Goal: Task Accomplishment & Management: Complete application form

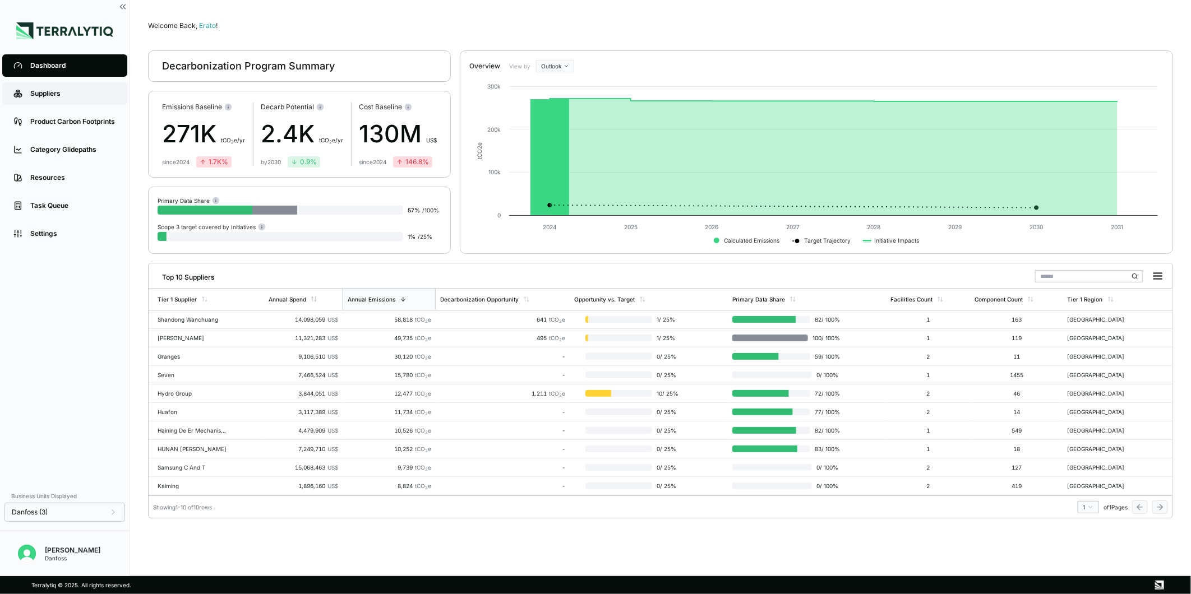
click at [64, 95] on div "Suppliers" at bounding box center [73, 93] width 86 height 9
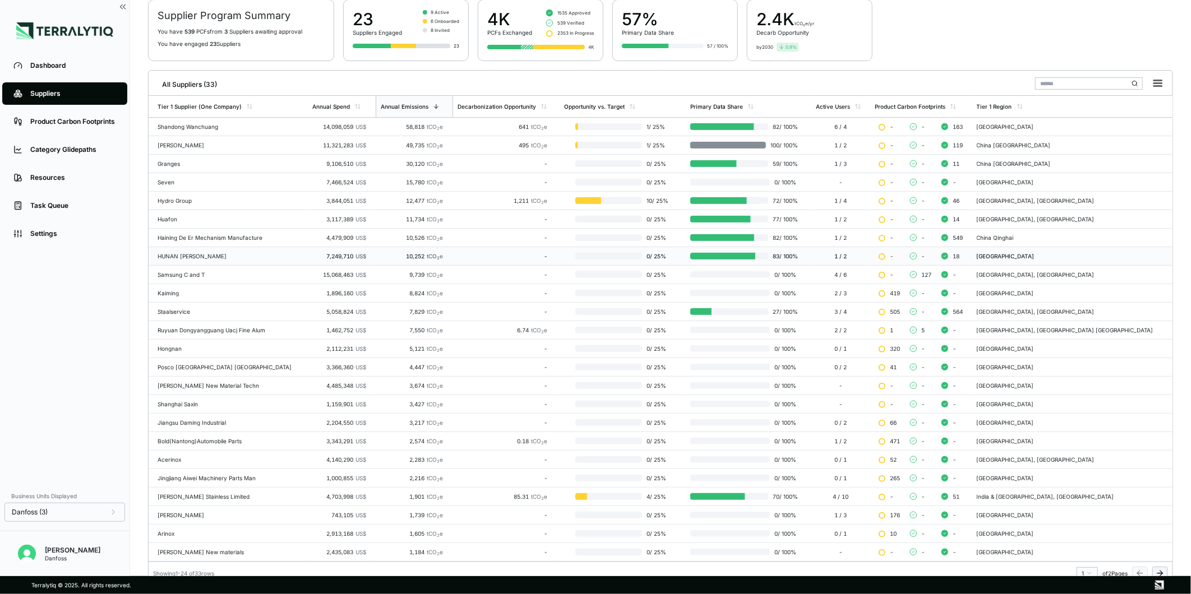
scroll to position [101, 0]
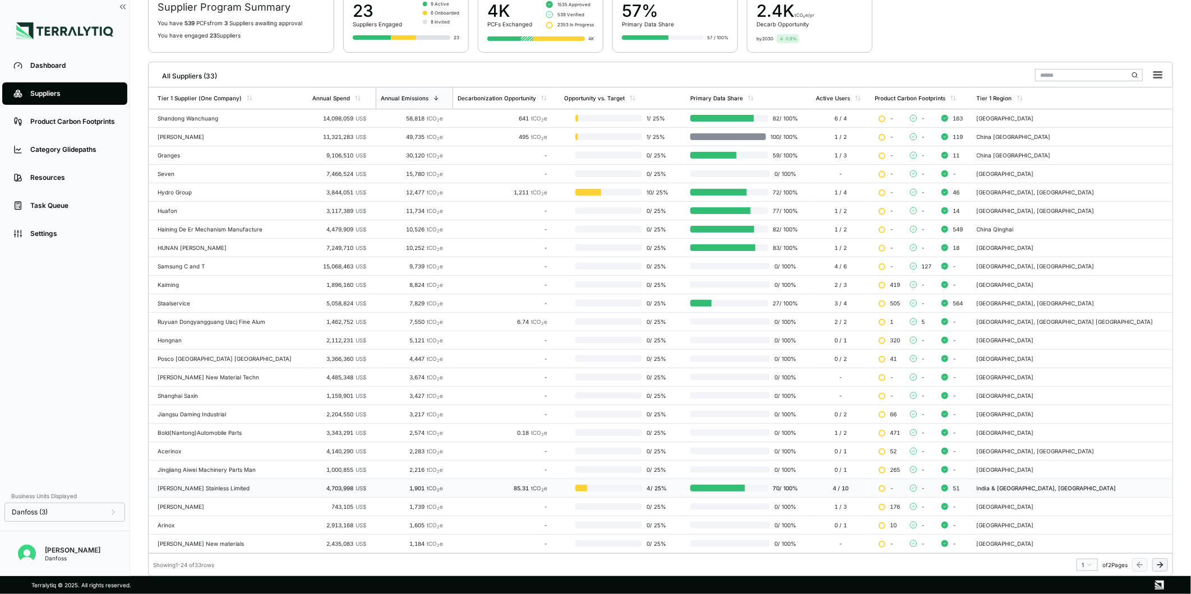
click at [204, 488] on div "[PERSON_NAME] Stainless Limited" at bounding box center [231, 488] width 146 height 7
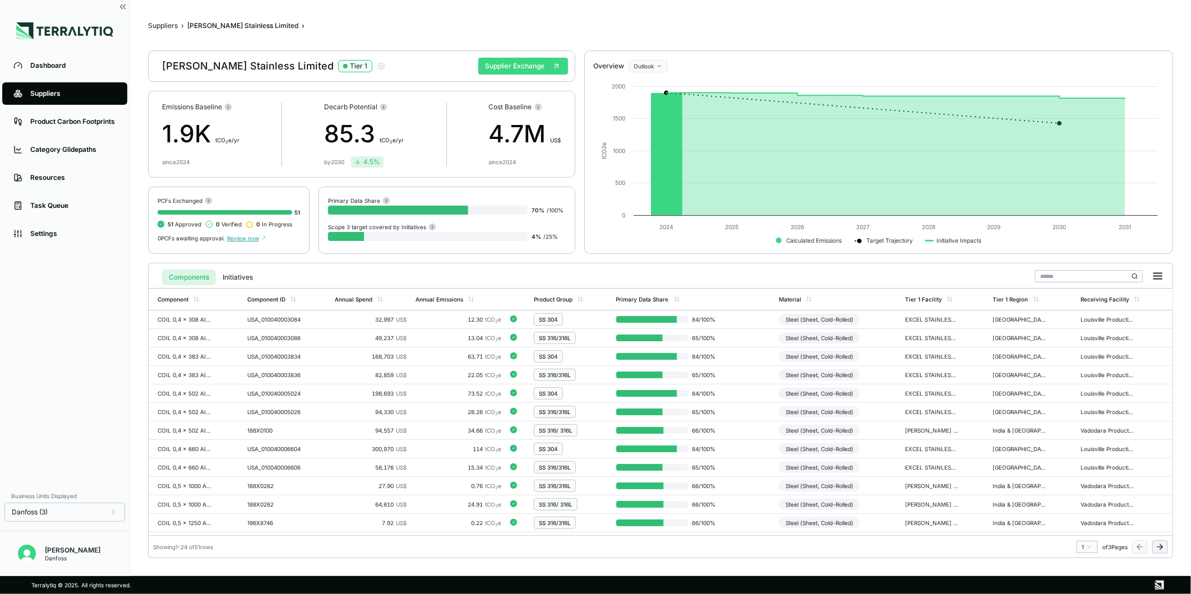
click at [501, 71] on button "Supplier Exchange" at bounding box center [523, 66] width 90 height 17
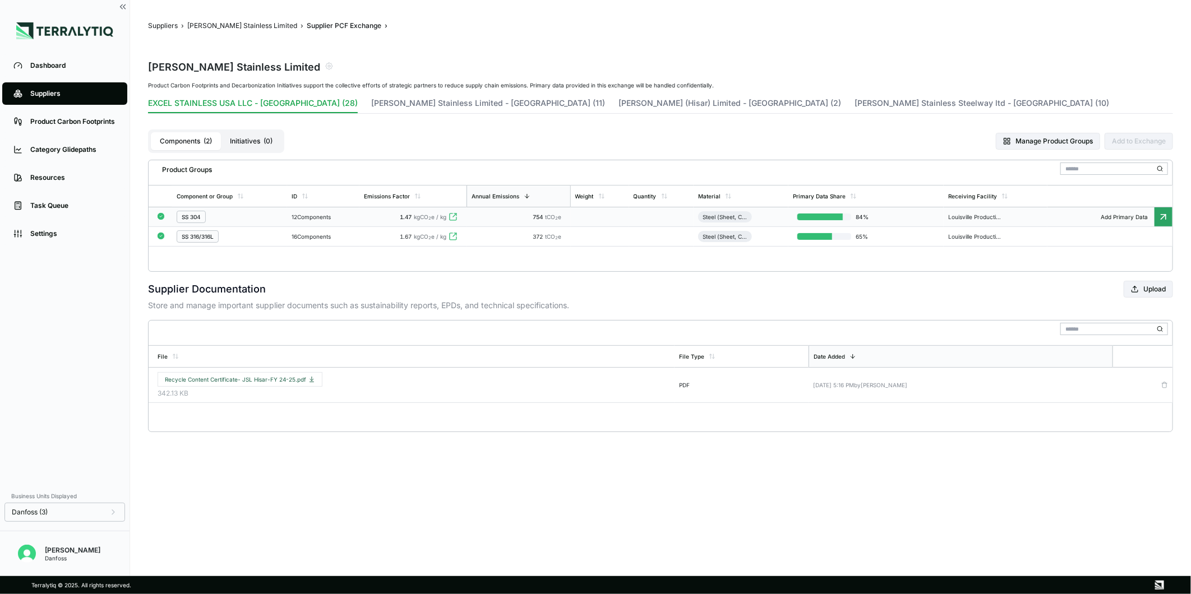
click at [432, 224] on td "1.47 kgCO 2 e / kg" at bounding box center [412, 217] width 107 height 20
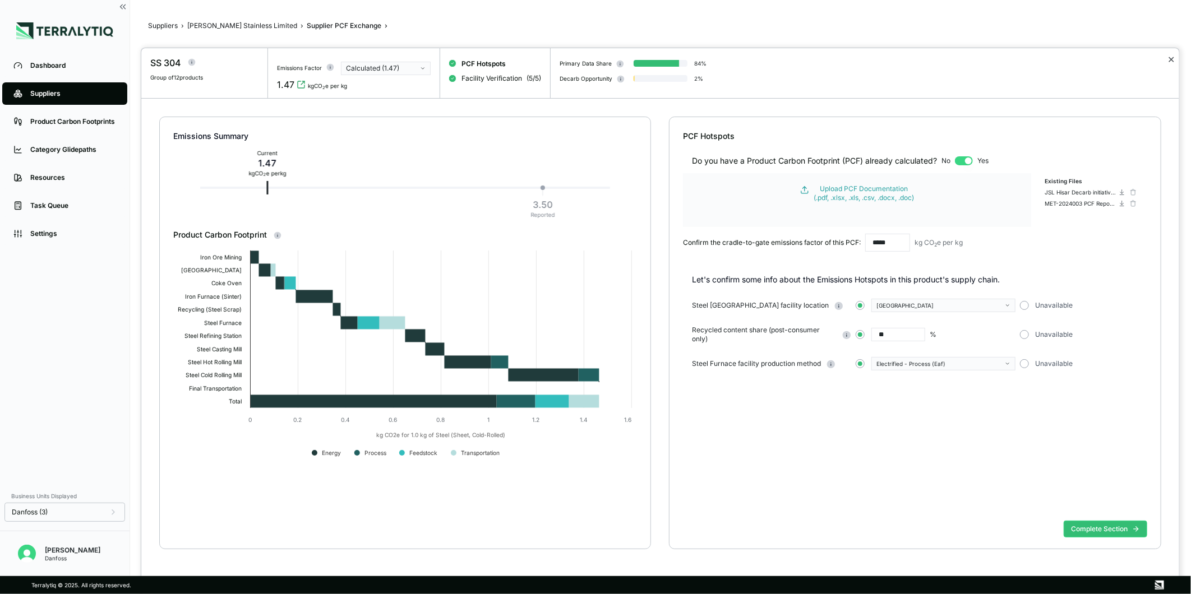
click at [1173, 58] on button "✕" at bounding box center [1171, 59] width 7 height 13
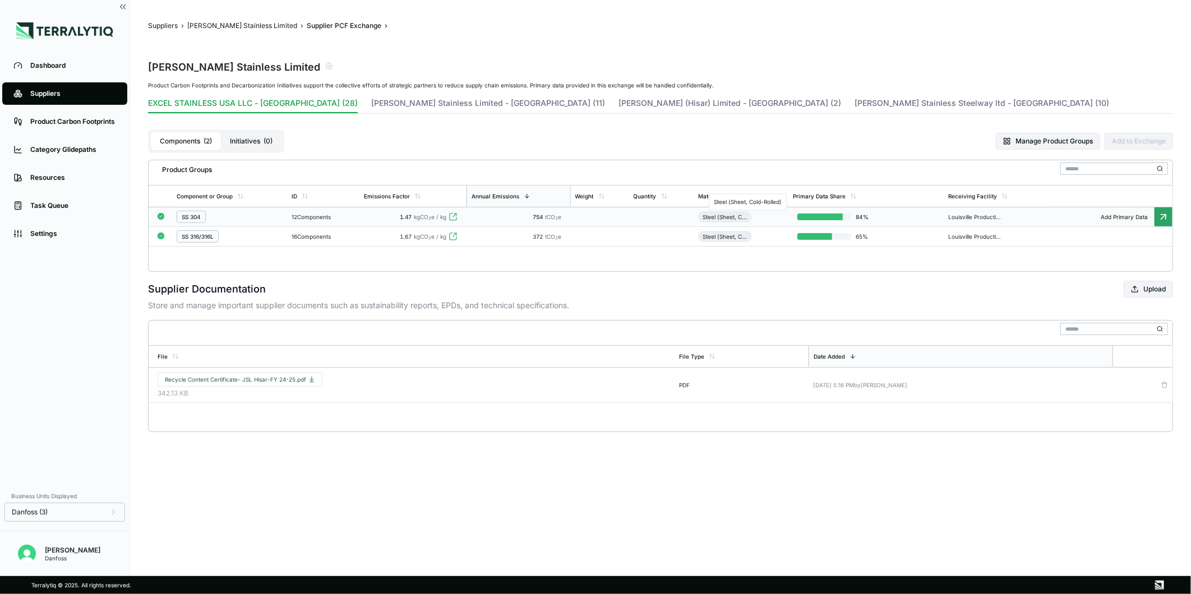
click at [726, 215] on div "Steel (Sheet, Cold-Rolled)" at bounding box center [725, 217] width 45 height 7
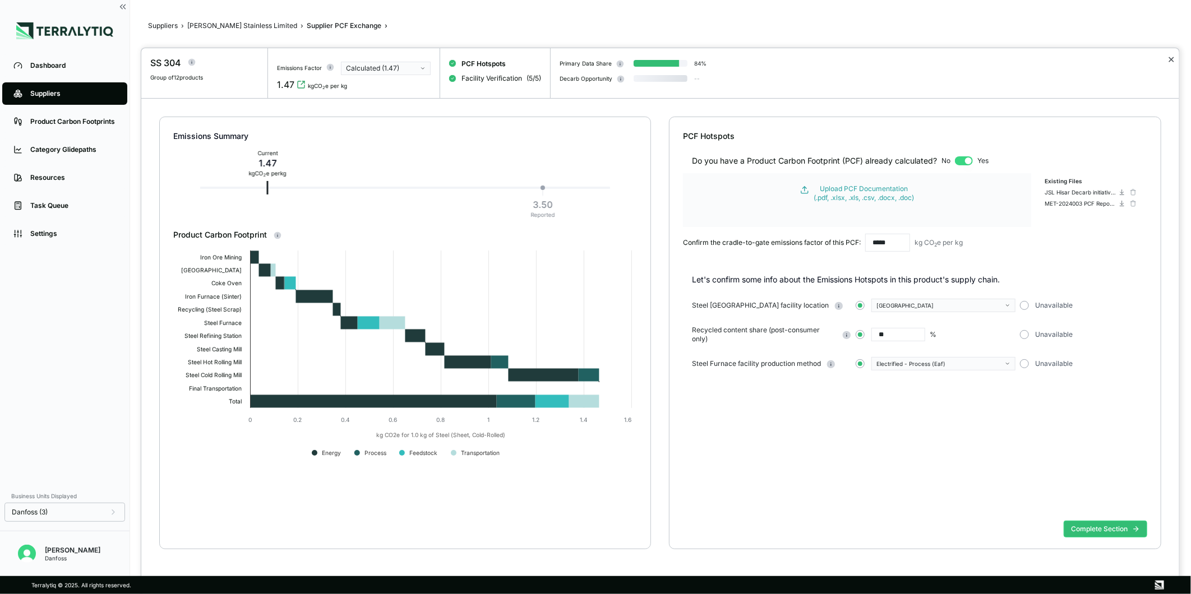
click at [1173, 61] on button "✕" at bounding box center [1171, 59] width 7 height 13
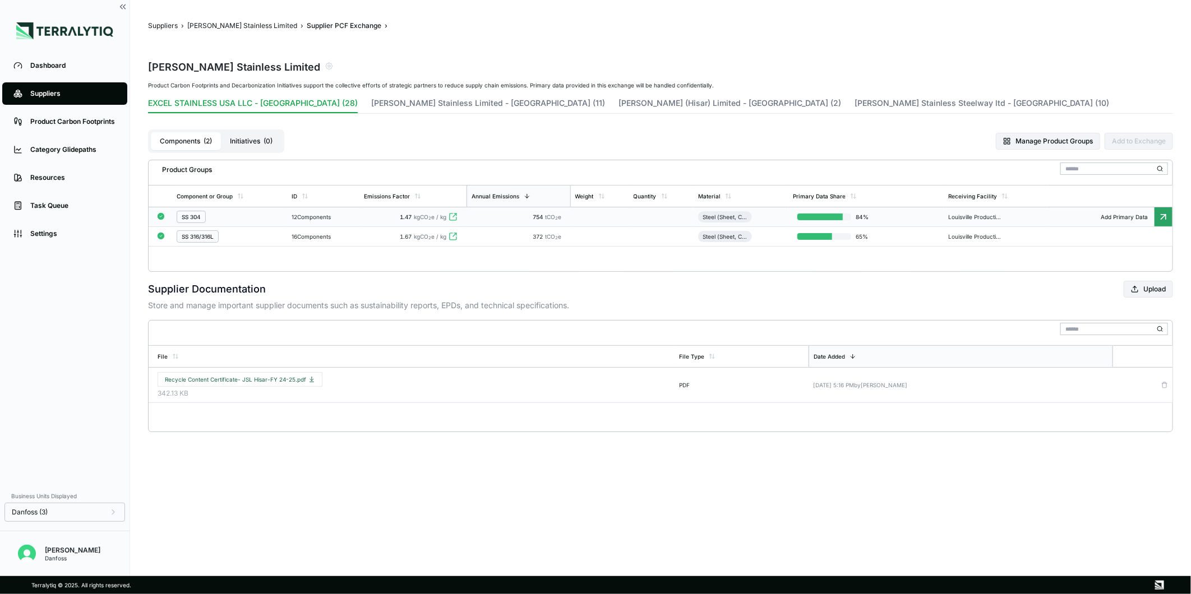
click at [1050, 132] on div "Manage Product Groups Add to Exchange" at bounding box center [1081, 141] width 184 height 37
click at [1047, 135] on button "Manage Product Groups" at bounding box center [1048, 141] width 104 height 17
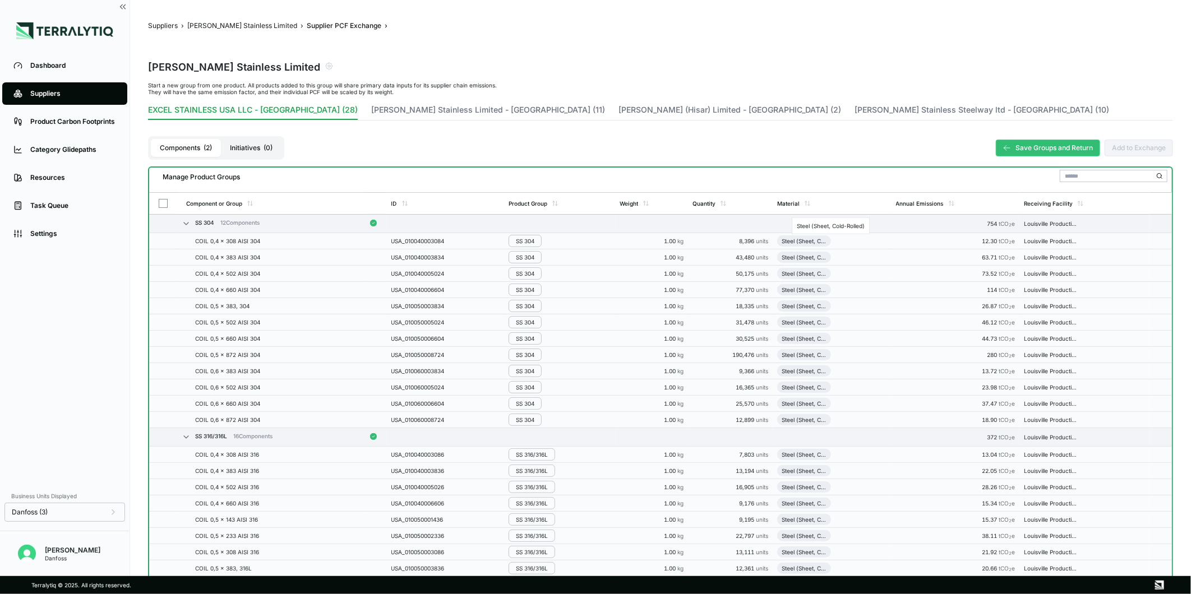
click at [803, 238] on div "Steel (Sheet, Cold-Rolled)" at bounding box center [804, 241] width 45 height 7
click at [219, 30] on button "[PERSON_NAME] Stainless Limited" at bounding box center [242, 25] width 110 height 9
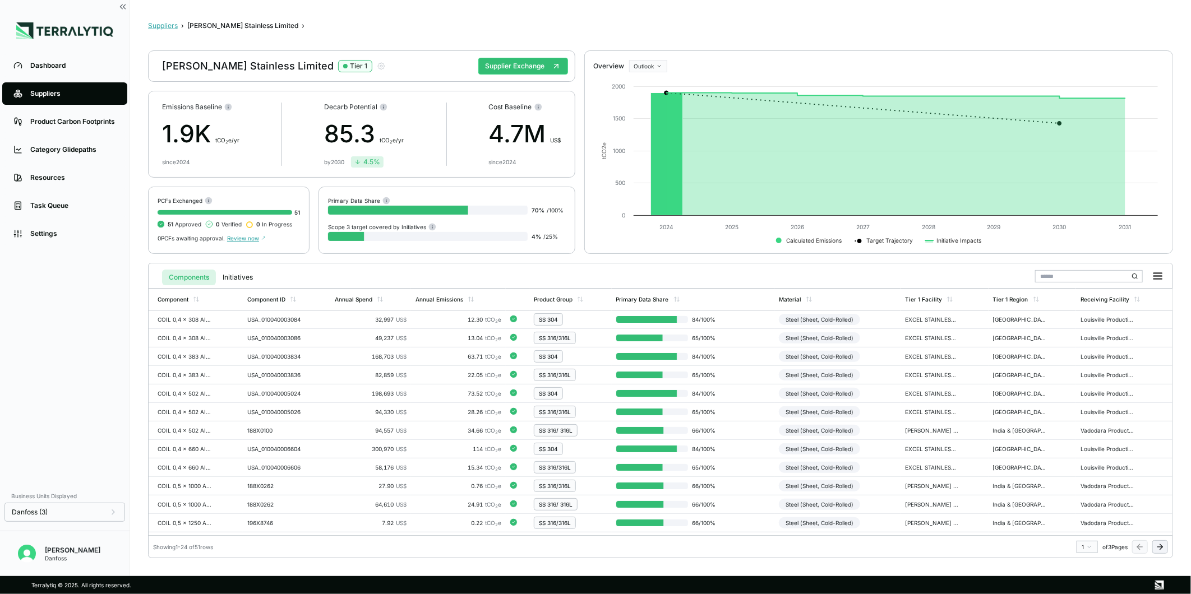
click at [152, 23] on button "Suppliers" at bounding box center [163, 25] width 30 height 9
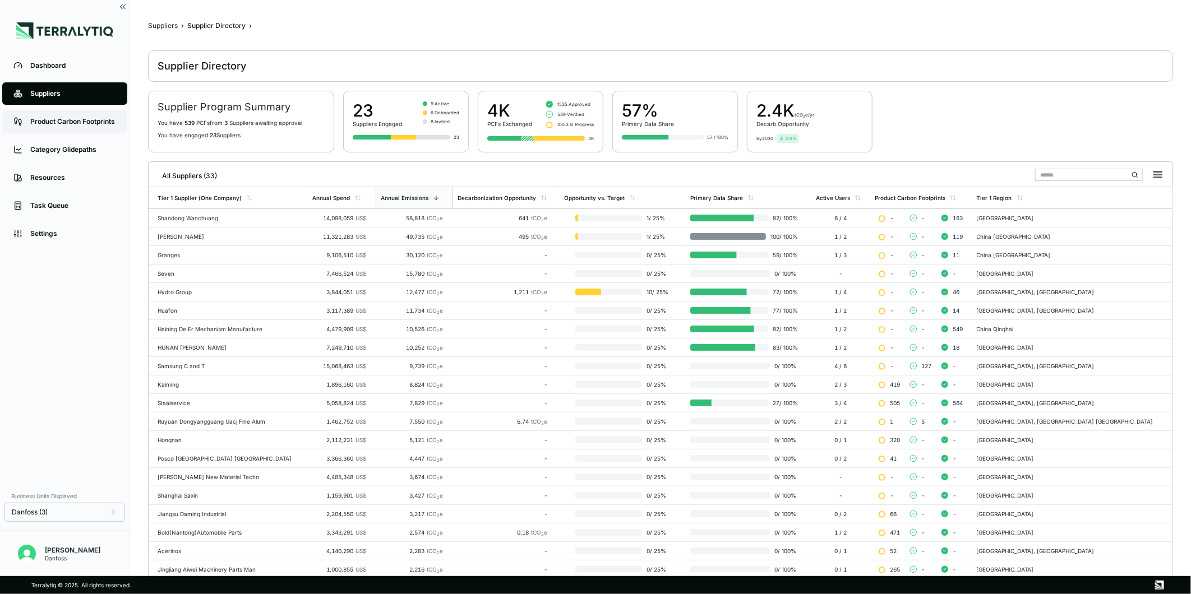
click at [86, 114] on link "Product Carbon Footprints" at bounding box center [64, 121] width 125 height 22
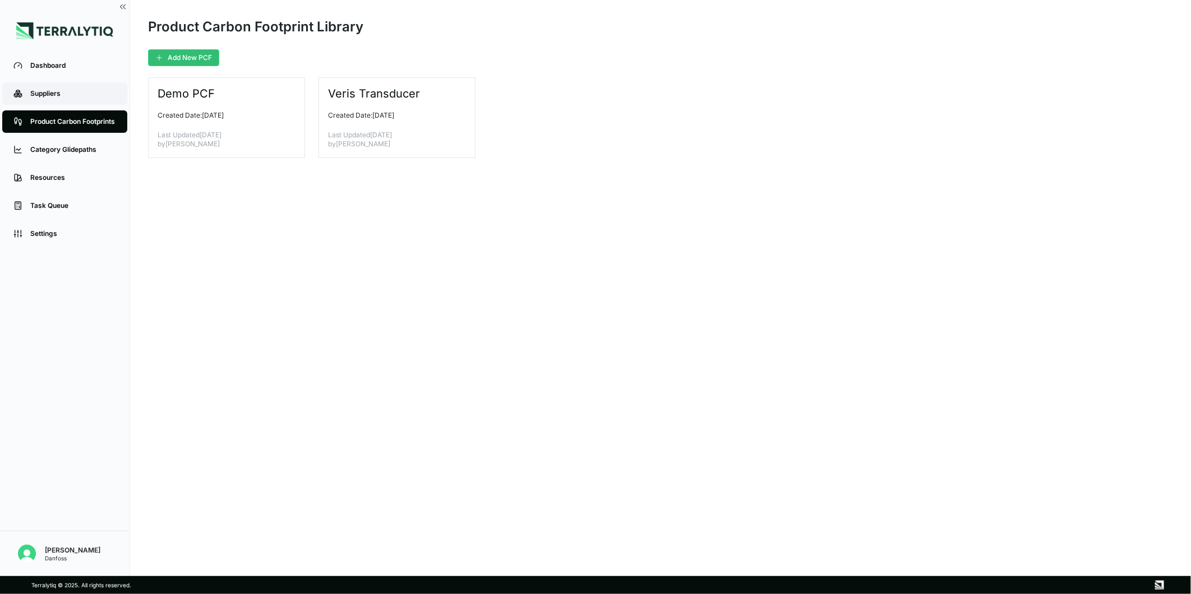
click at [86, 86] on link "Suppliers" at bounding box center [64, 93] width 125 height 22
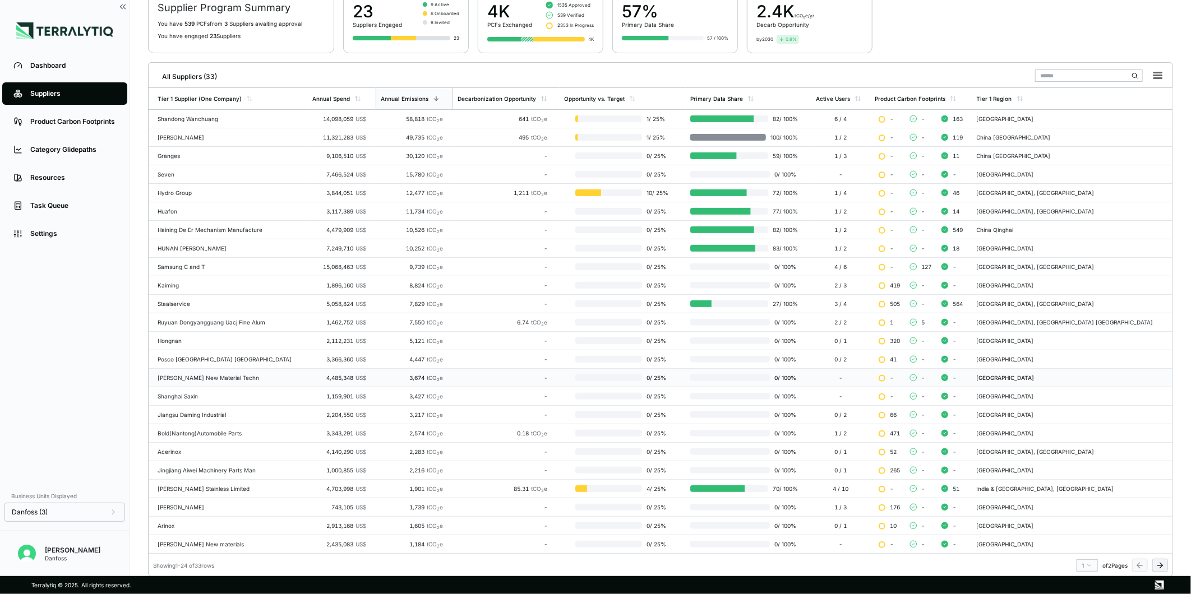
scroll to position [101, 0]
click at [222, 483] on td "[PERSON_NAME] Stainless Limited" at bounding box center [228, 488] width 159 height 19
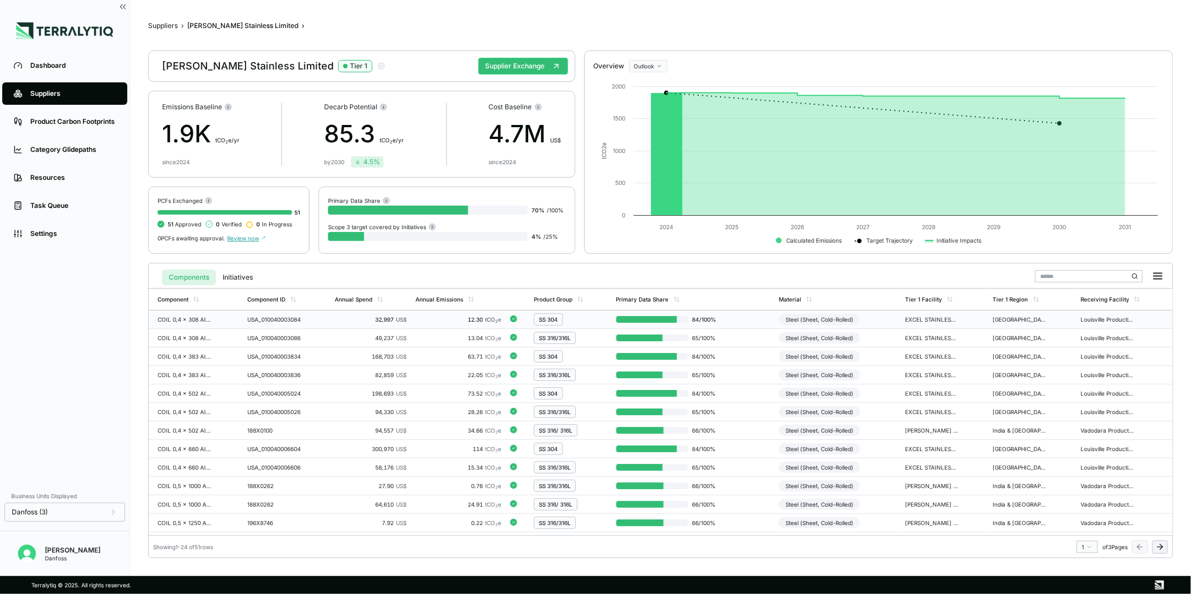
click at [848, 319] on div "Steel (Sheet, Cold-Rolled)" at bounding box center [819, 319] width 81 height 11
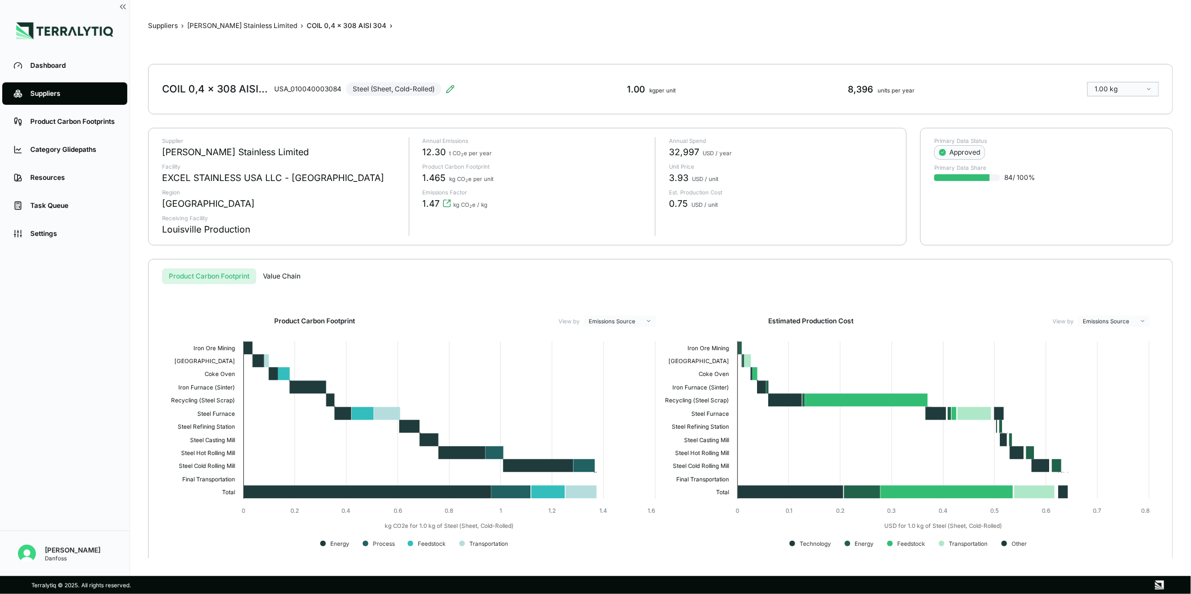
click at [455, 93] on div "COIL 0,4 x 308 AISI 304 [GEOGRAPHIC_DATA] Steel (Sheet, Cold-Rolled) 1.00 kg pe…" at bounding box center [660, 89] width 1025 height 50
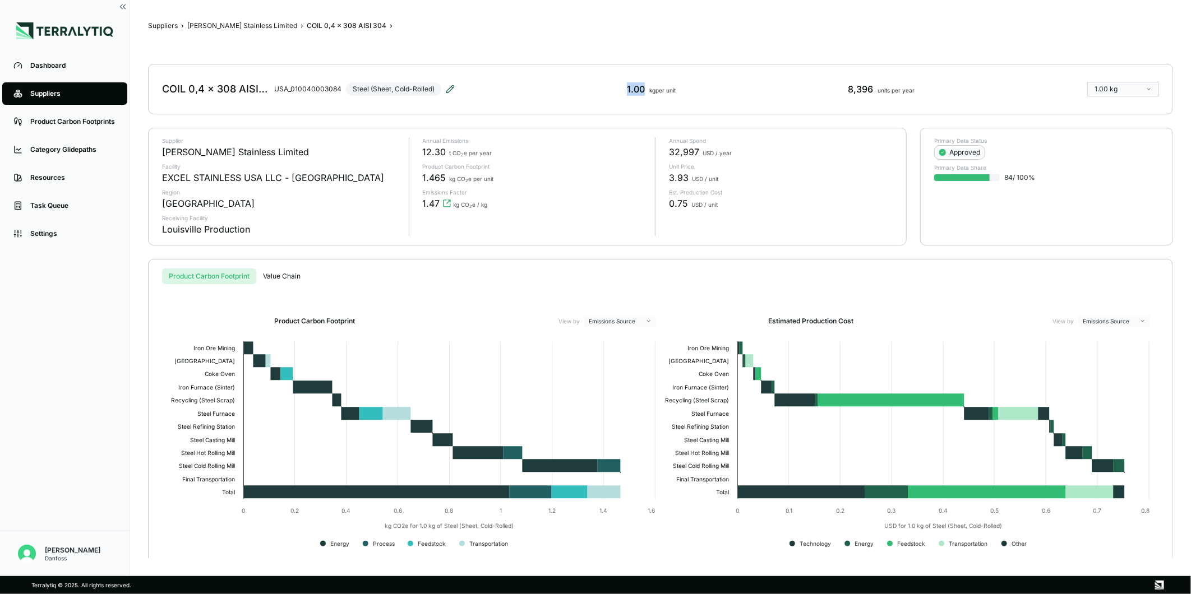
click at [453, 93] on icon at bounding box center [450, 89] width 9 height 9
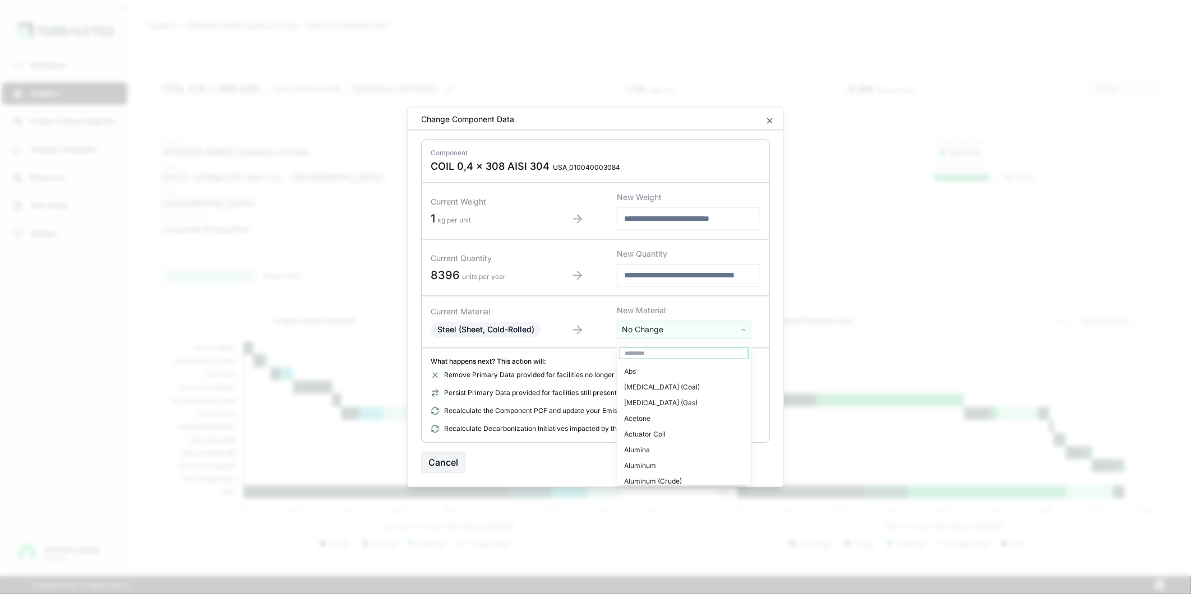
click at [662, 331] on html "Dashboard Suppliers Product Carbon Footprints Category Glidepaths Resources Tas…" at bounding box center [595, 297] width 1191 height 594
click at [654, 348] on input "text" at bounding box center [684, 353] width 129 height 12
type input "******"
click at [679, 449] on div "Stainless Steel (Sheet, Cold-Rolled)" at bounding box center [684, 450] width 129 height 16
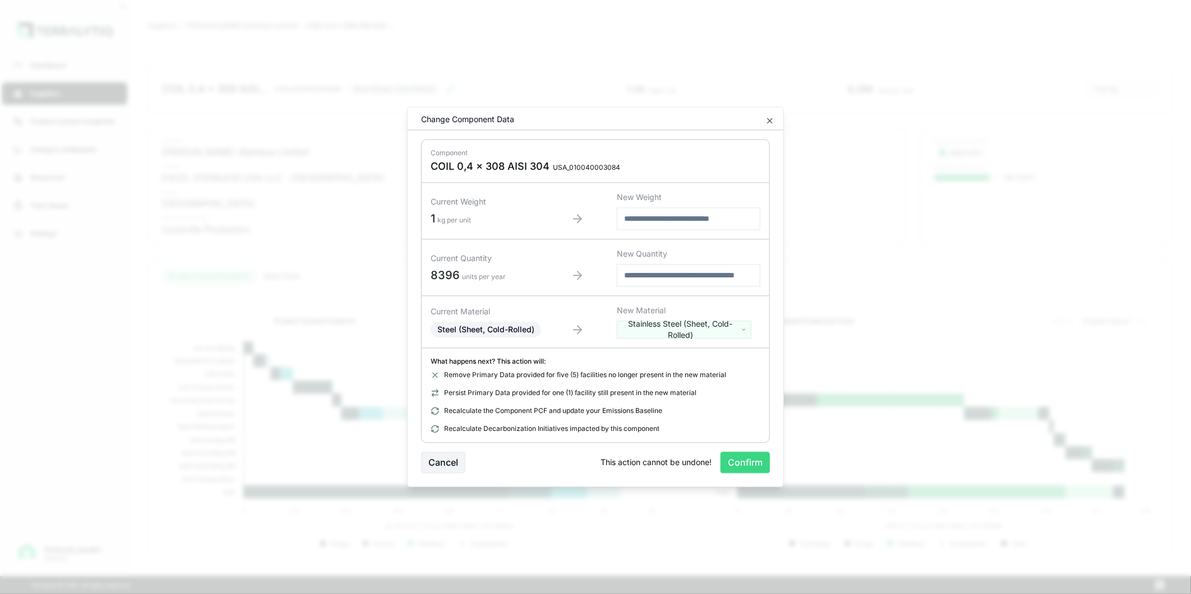
click at [732, 462] on button "Confirm" at bounding box center [745, 463] width 49 height 21
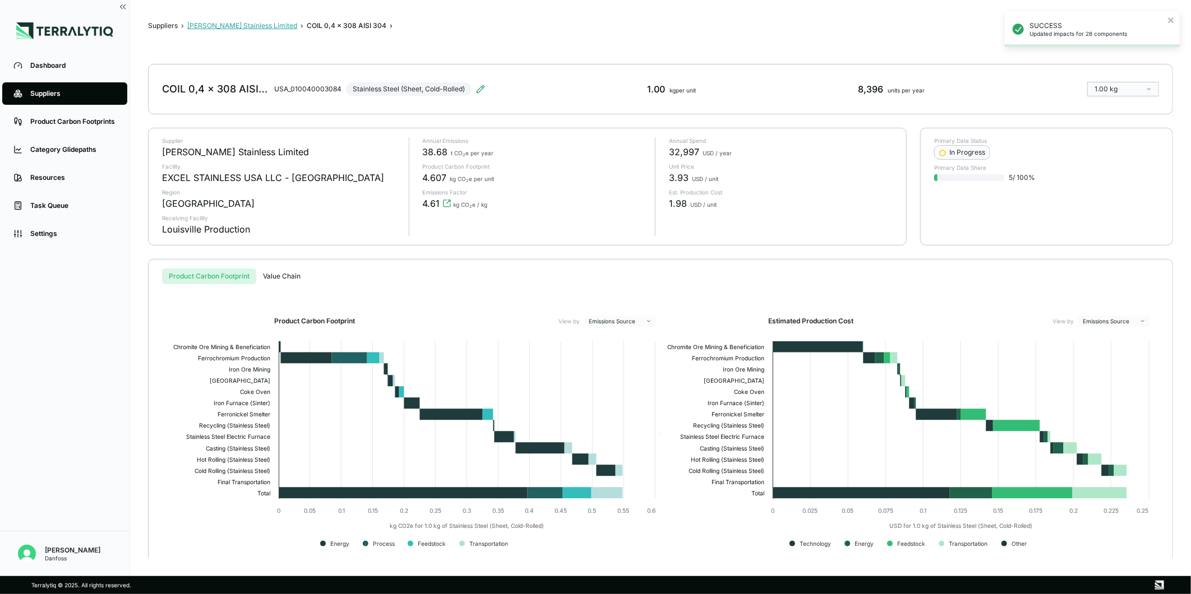
click at [222, 28] on button "[PERSON_NAME] Stainless Limited" at bounding box center [242, 25] width 110 height 9
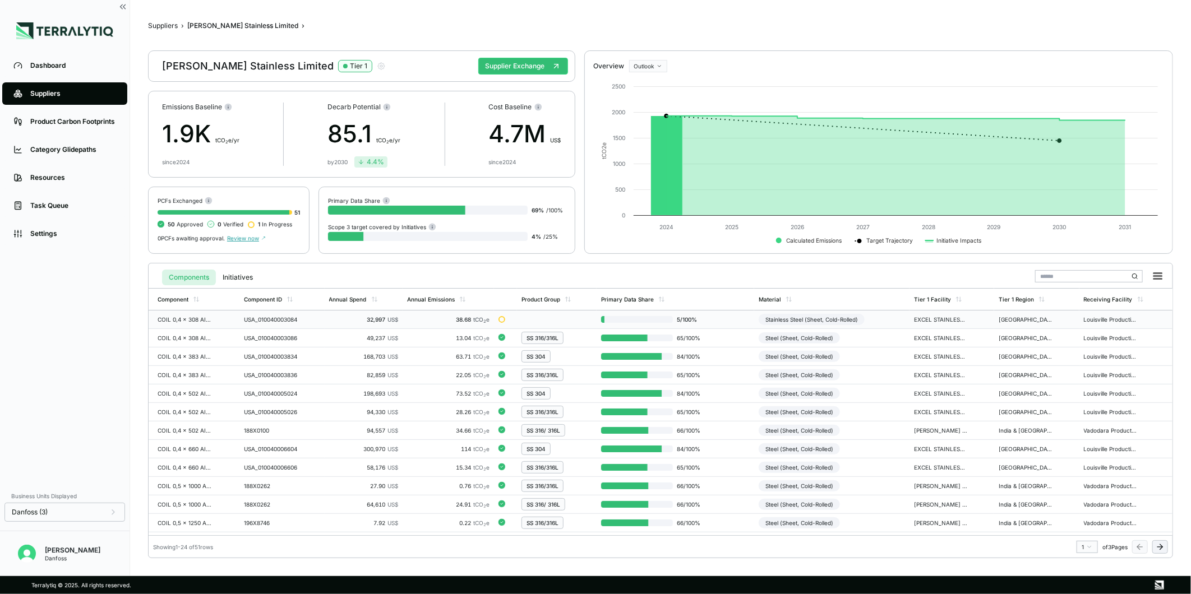
click at [319, 324] on td "USA_010040003084" at bounding box center [281, 320] width 85 height 19
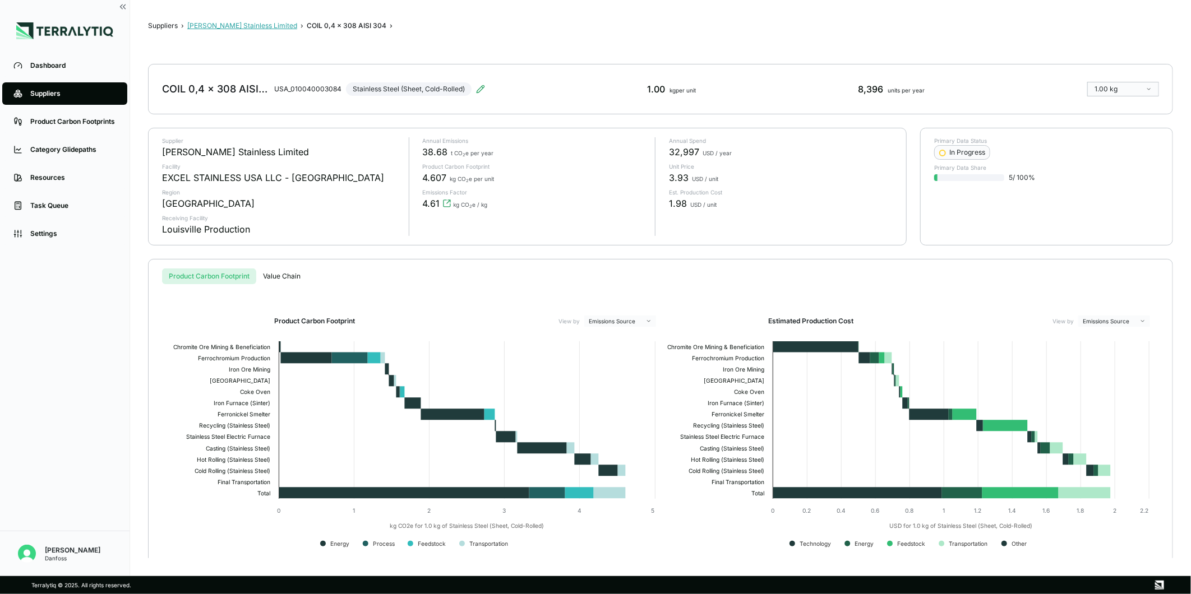
click at [233, 30] on button "[PERSON_NAME] Stainless Limited" at bounding box center [242, 25] width 110 height 9
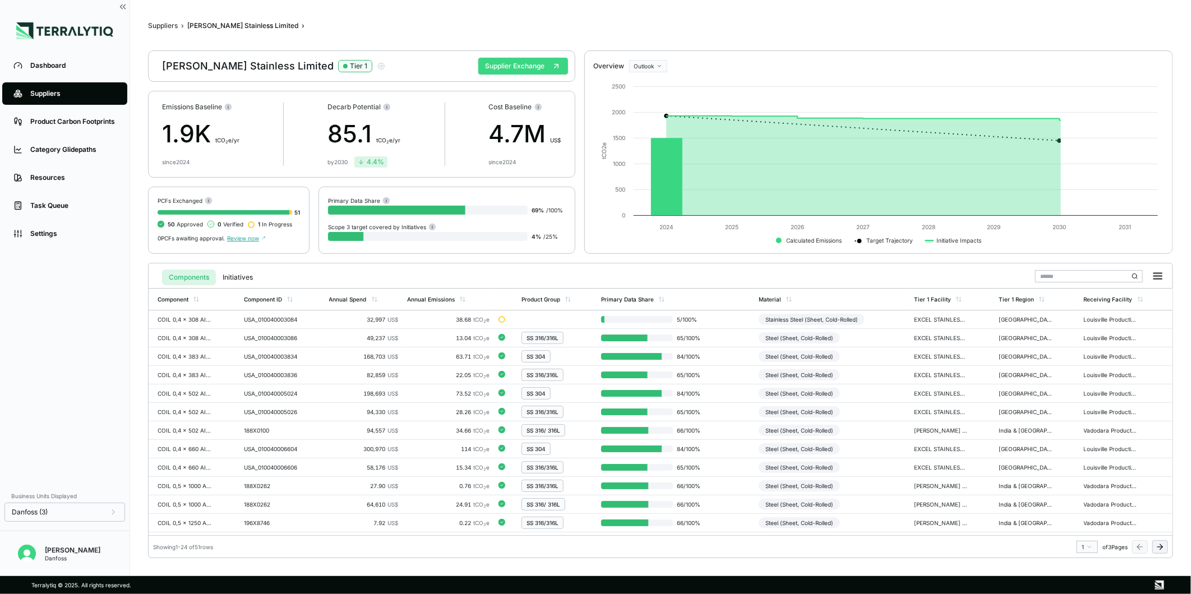
click at [495, 67] on button "Supplier Exchange" at bounding box center [523, 66] width 90 height 17
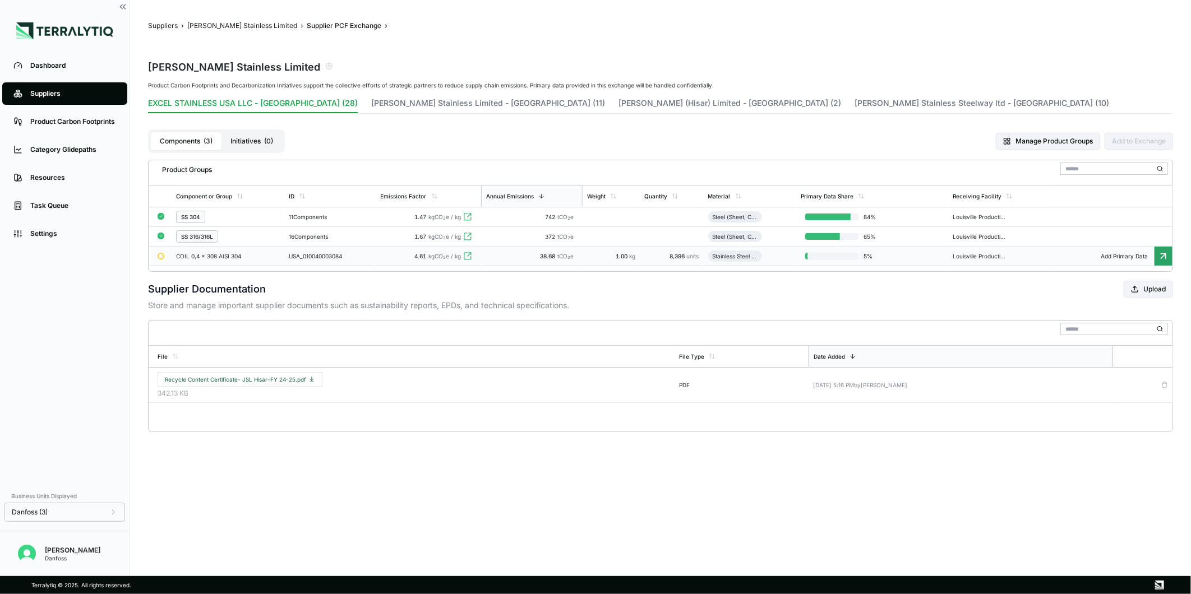
click at [361, 251] on td "USA_010040003084" at bounding box center [330, 257] width 92 height 20
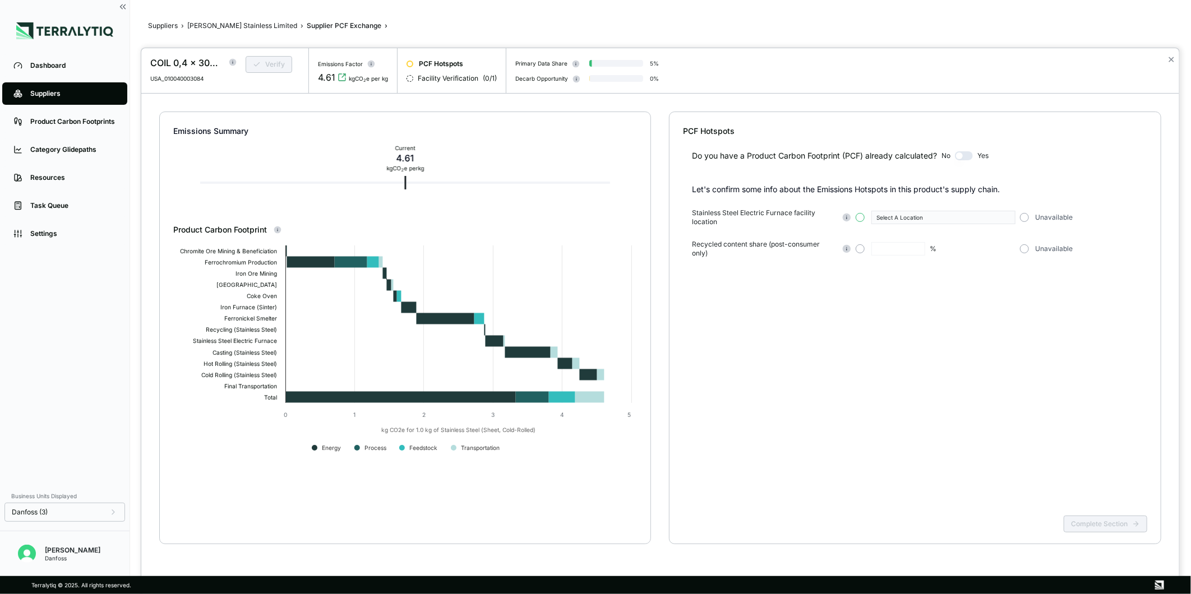
click at [859, 220] on button "button" at bounding box center [860, 217] width 9 height 9
click at [910, 223] on button "Select A Location" at bounding box center [943, 217] width 144 height 13
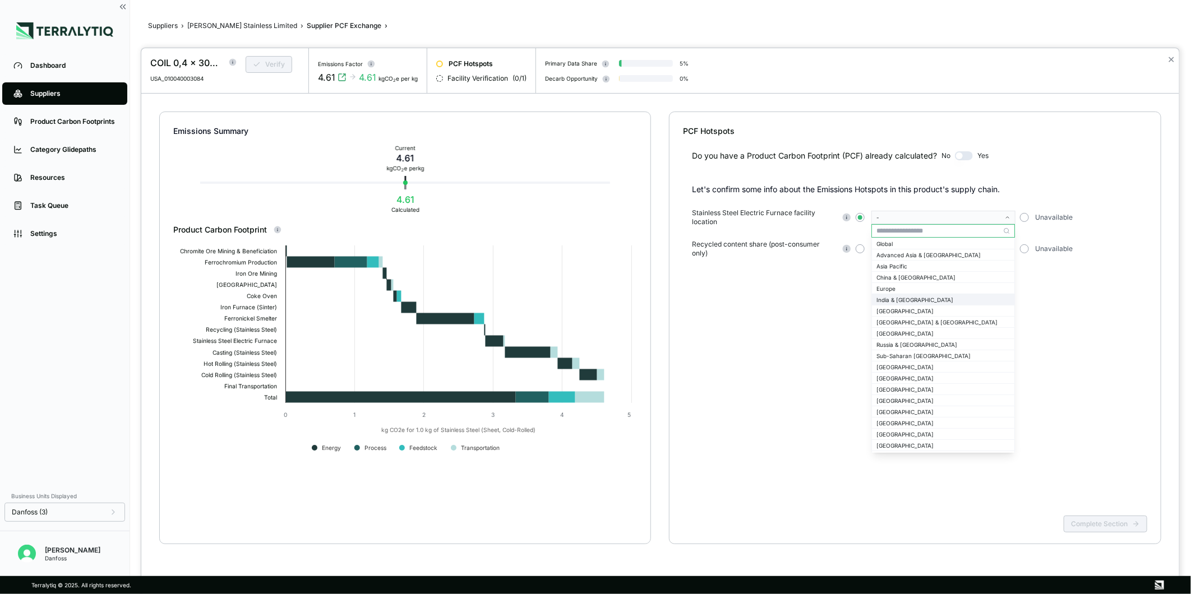
click at [903, 302] on div "India & [GEOGRAPHIC_DATA]" at bounding box center [942, 300] width 133 height 7
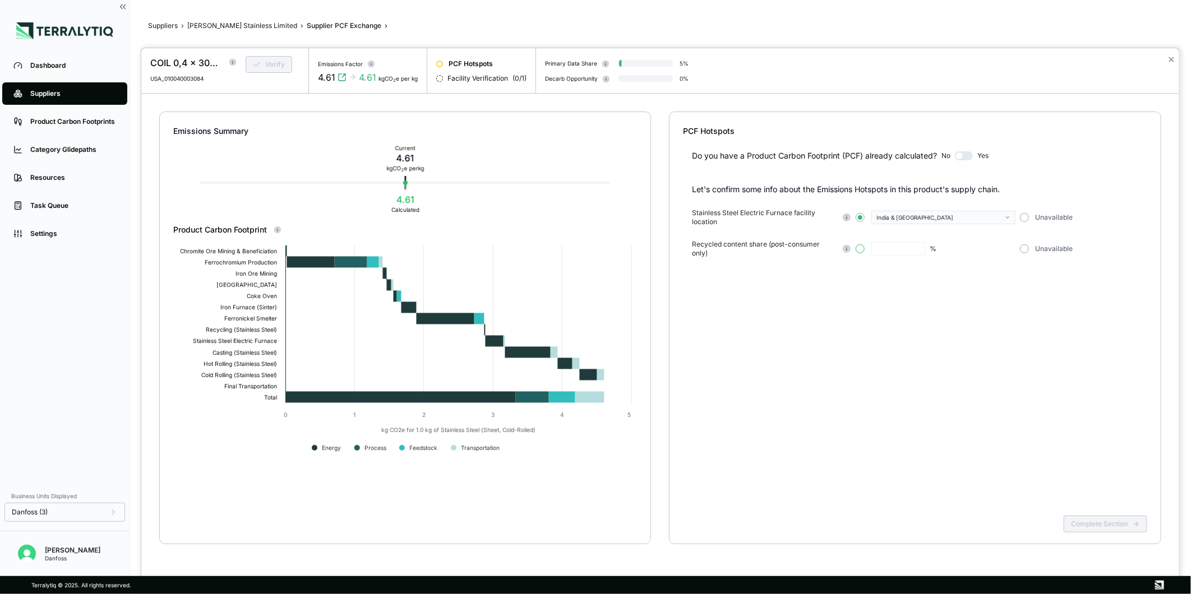
click at [859, 250] on button "button" at bounding box center [860, 248] width 9 height 9
click at [1173, 60] on button "✕" at bounding box center [1171, 59] width 7 height 13
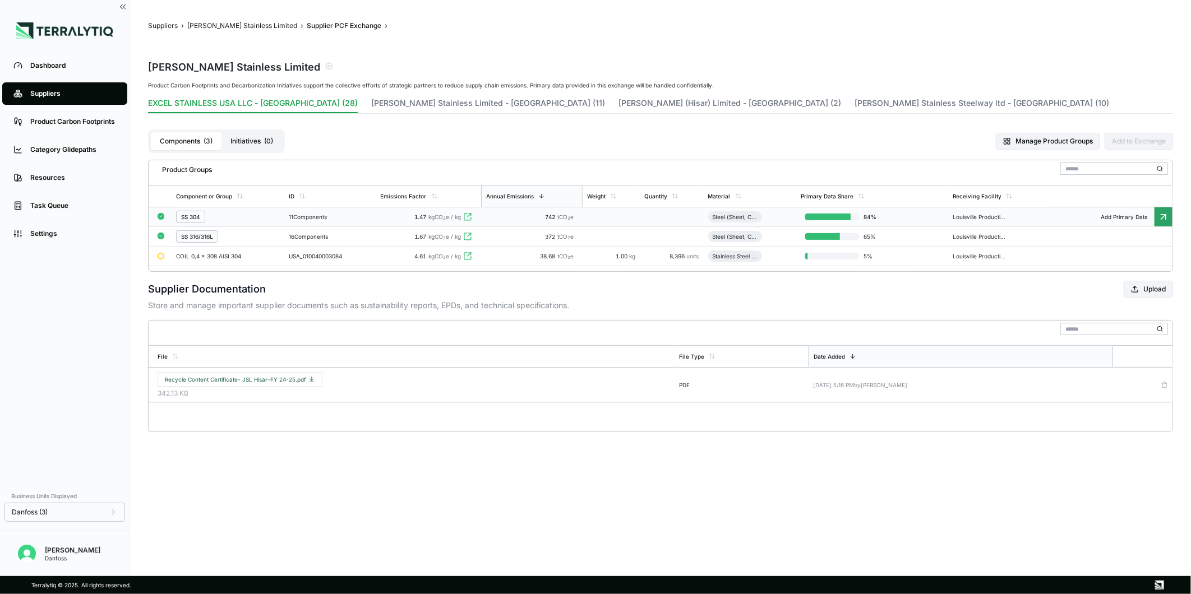
click at [499, 220] on div "742 tCO 2 e" at bounding box center [532, 217] width 93 height 7
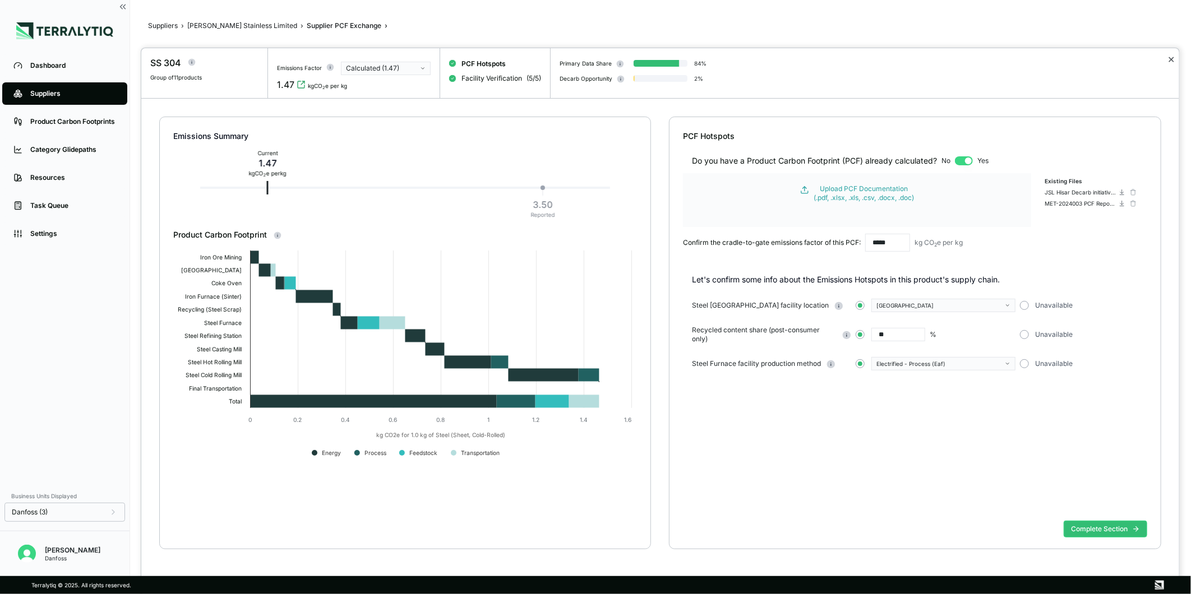
click at [1169, 58] on button "✕" at bounding box center [1171, 59] width 7 height 13
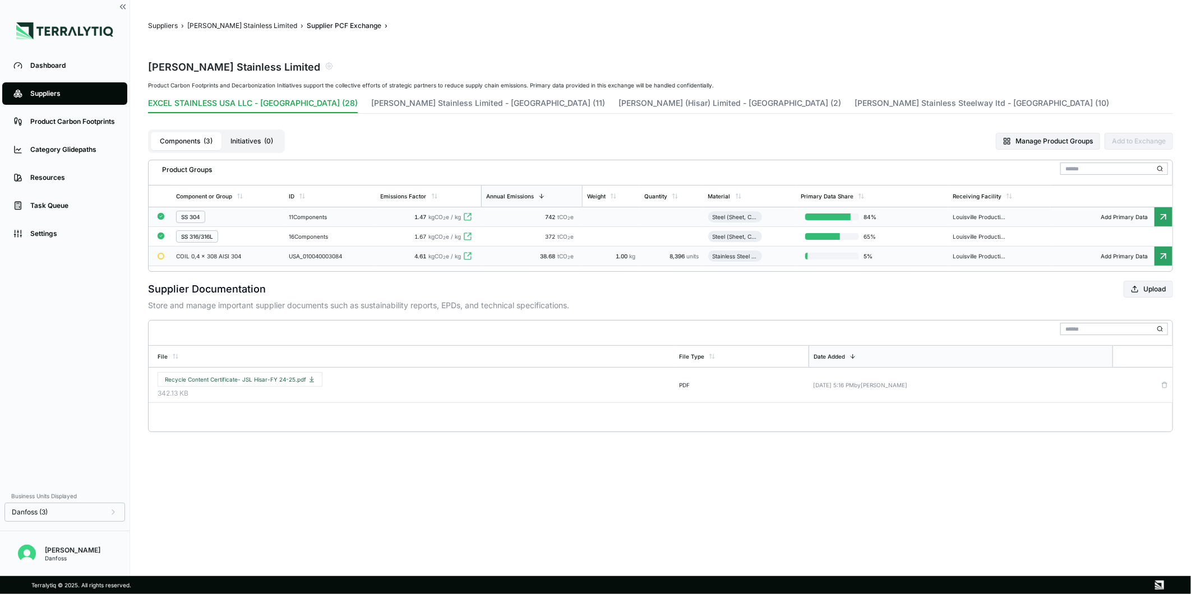
click at [654, 256] on div "8,396 units" at bounding box center [671, 256] width 55 height 7
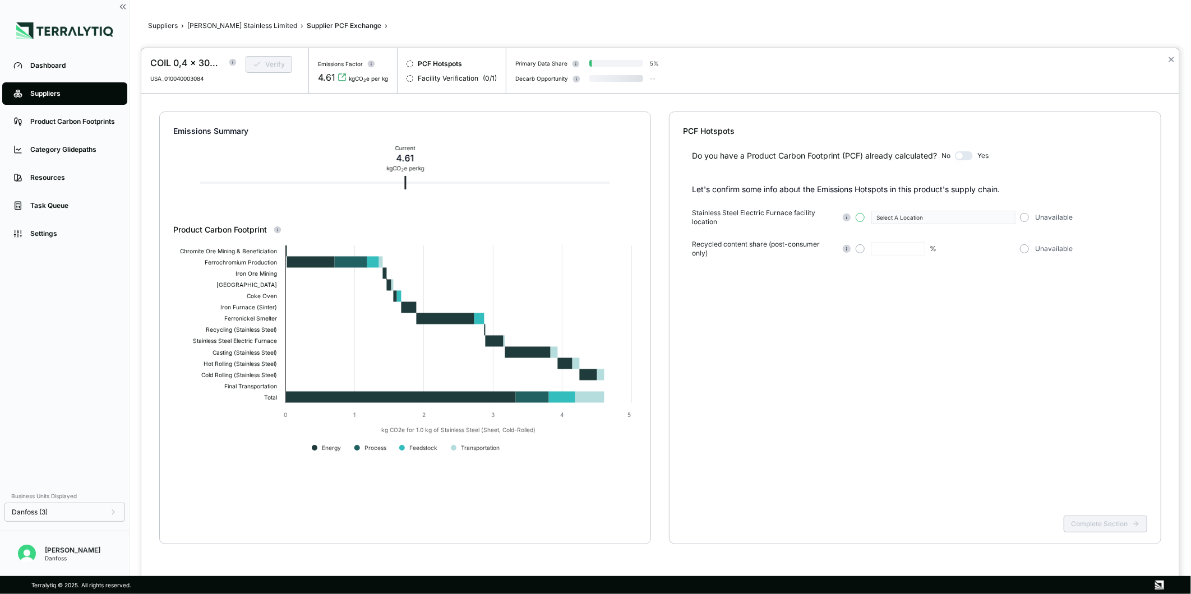
click at [862, 219] on button "button" at bounding box center [860, 217] width 9 height 9
click at [903, 220] on div "Select A Location" at bounding box center [939, 217] width 126 height 7
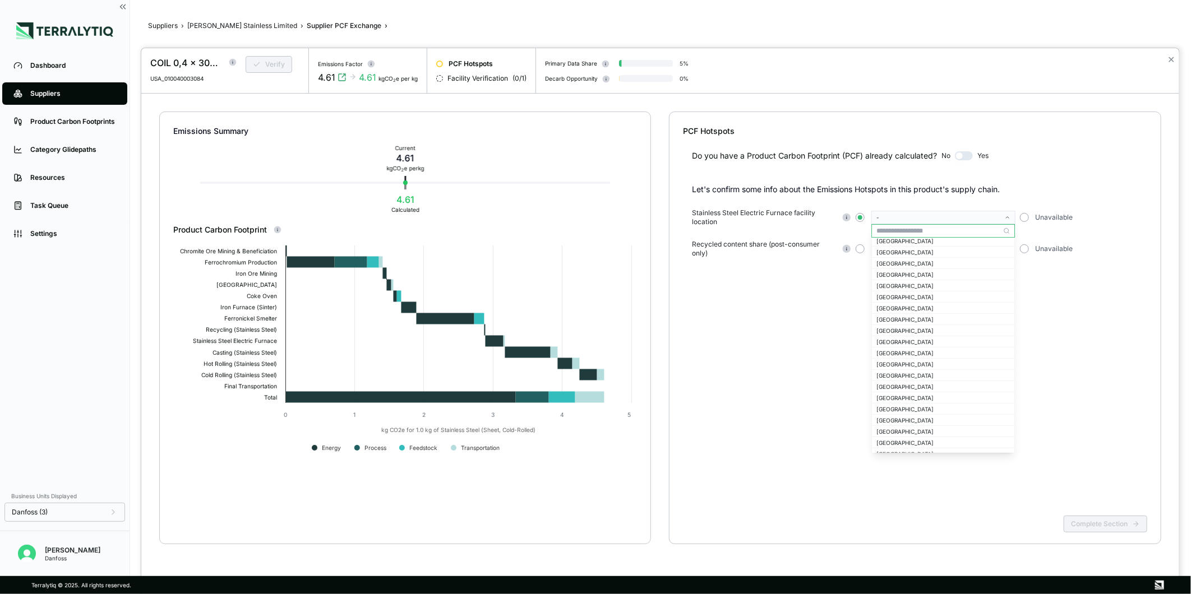
scroll to position [373, 0]
click at [907, 287] on div "[GEOGRAPHIC_DATA]" at bounding box center [942, 285] width 133 height 7
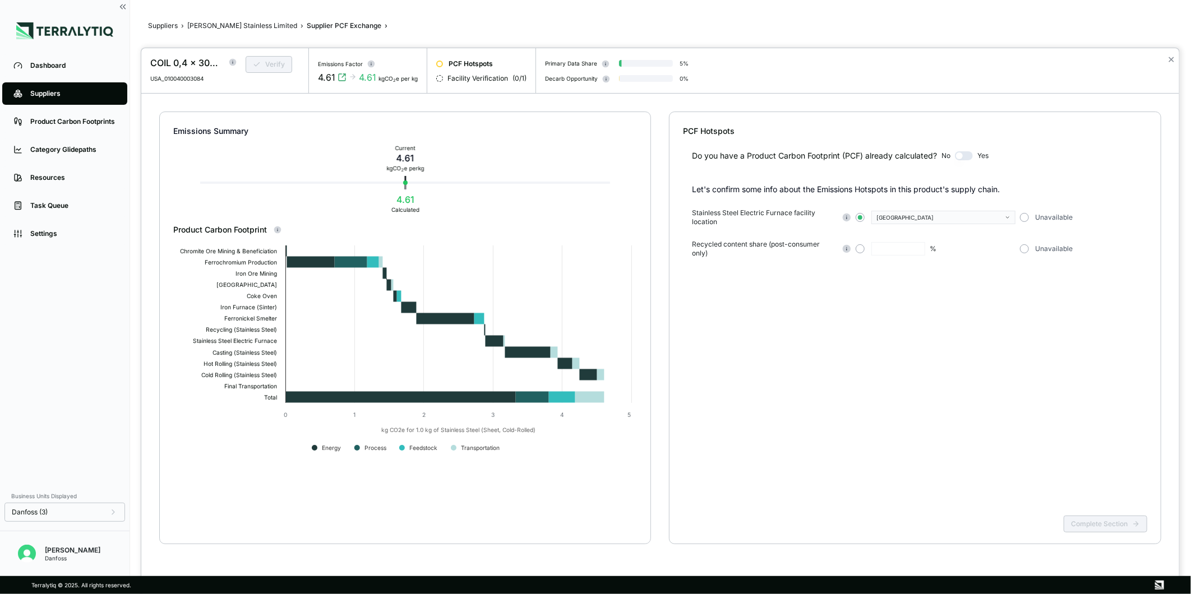
click at [907, 257] on div "Recycled content share (post-consumer only) % Unavailable" at bounding box center [919, 249] width 455 height 18
click at [858, 253] on div "%" at bounding box center [935, 248] width 159 height 13
click at [861, 249] on button "button" at bounding box center [860, 248] width 9 height 9
click at [888, 250] on input "text" at bounding box center [898, 248] width 54 height 13
type input "**"
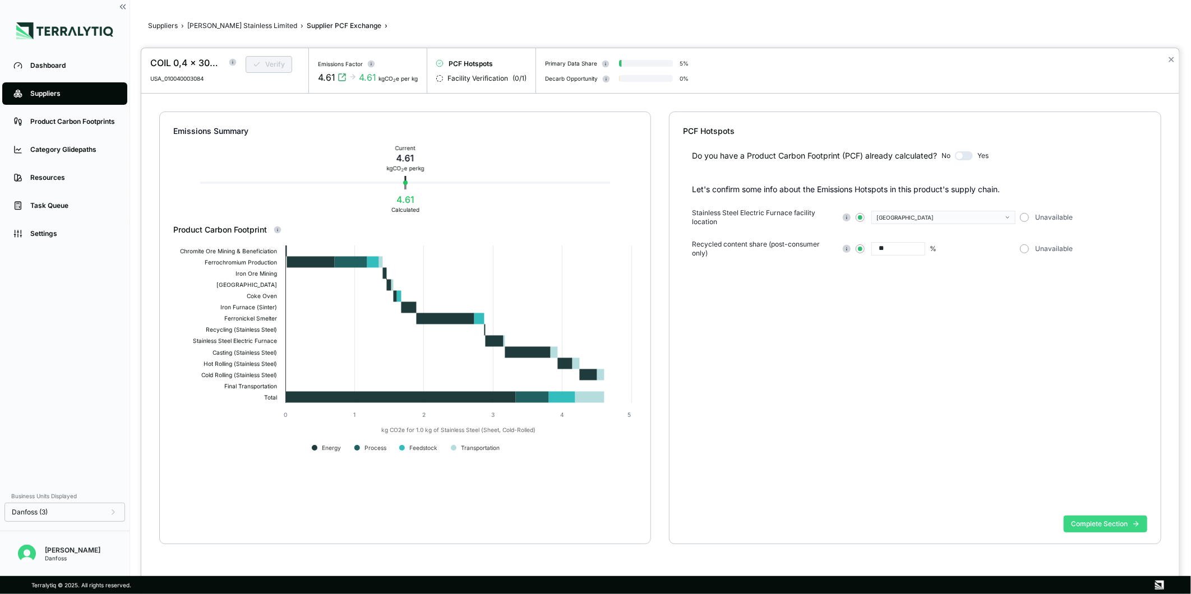
click at [1115, 519] on button "Complete Section" at bounding box center [1106, 524] width 84 height 17
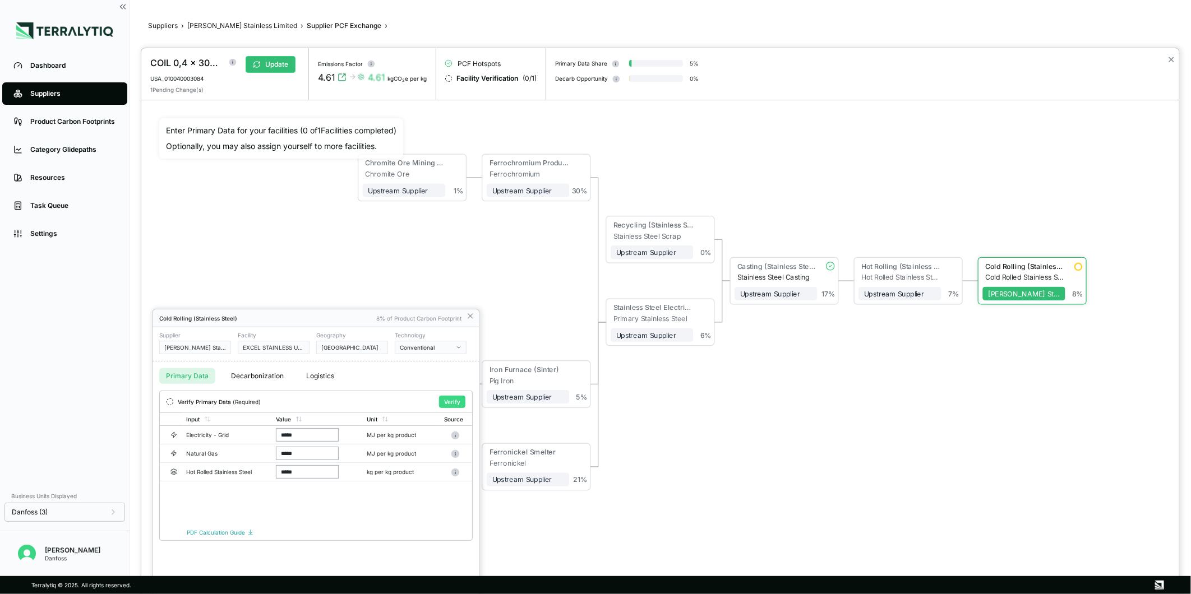
click at [454, 400] on button "Verify" at bounding box center [452, 402] width 26 height 12
click at [468, 317] on icon at bounding box center [470, 316] width 4 height 4
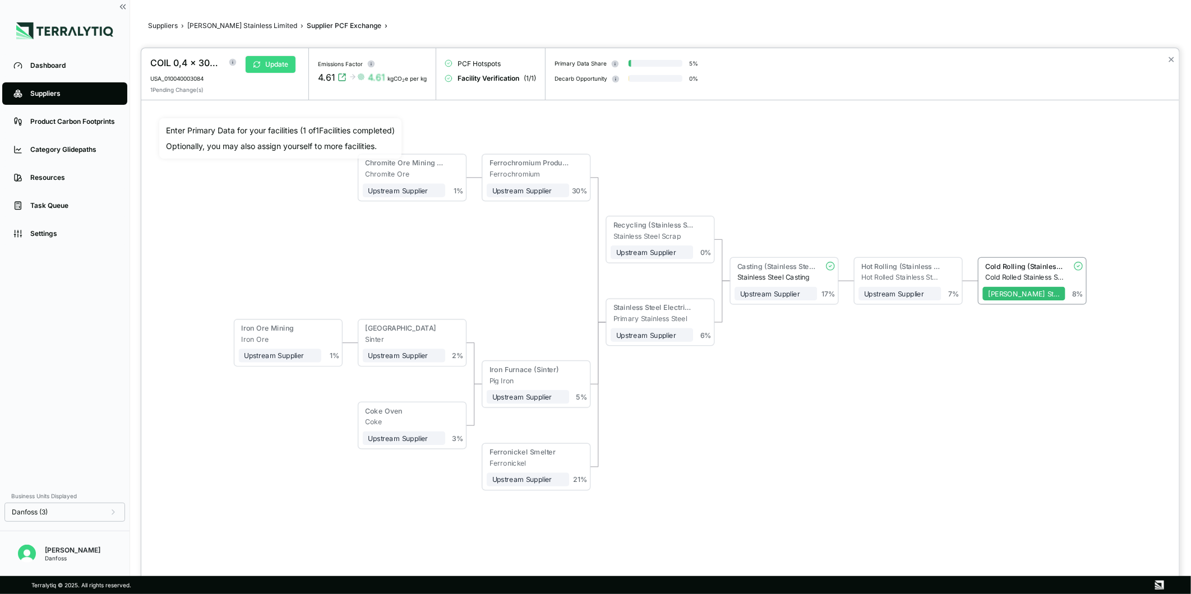
click at [278, 69] on button "Update" at bounding box center [271, 64] width 50 height 17
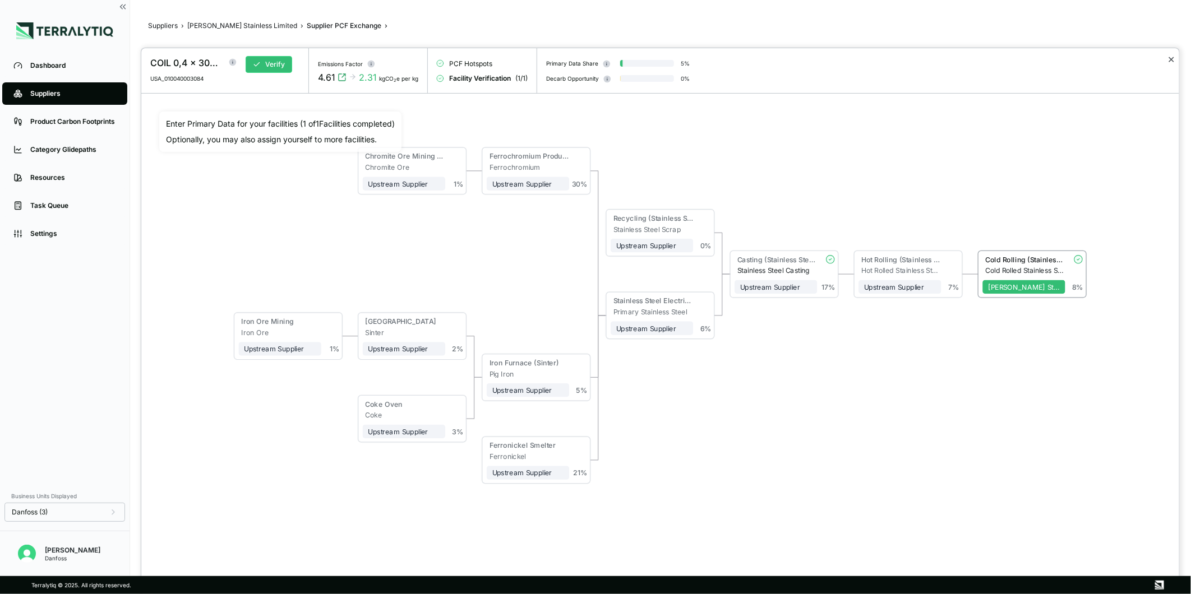
click at [1173, 59] on button "✕" at bounding box center [1171, 59] width 7 height 13
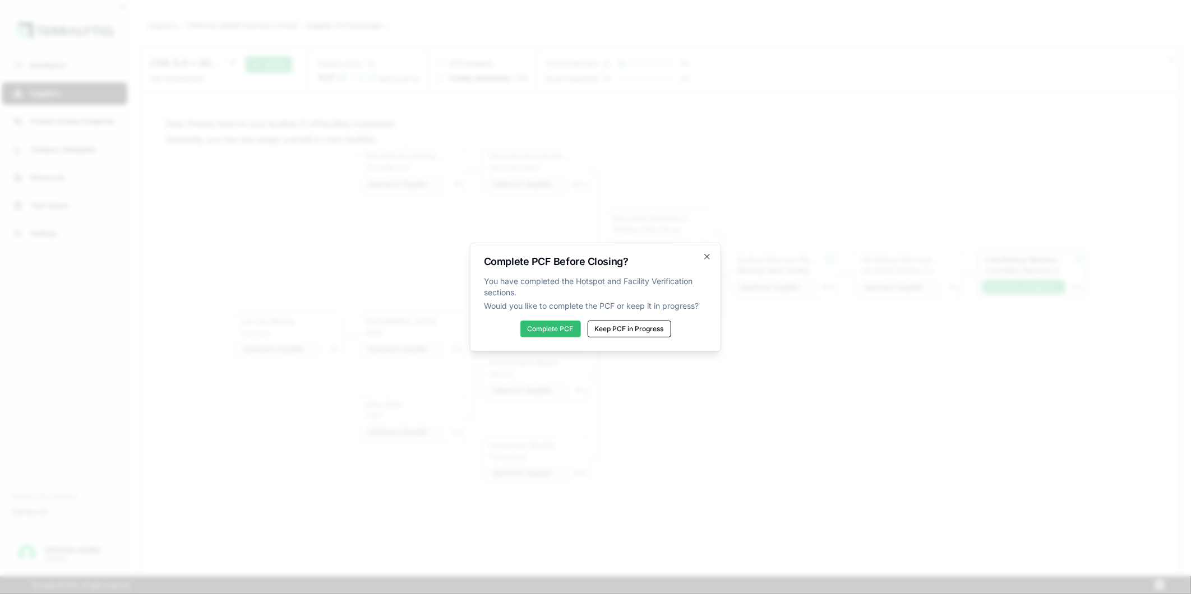
drag, startPoint x: 633, startPoint y: 329, endPoint x: 648, endPoint y: 349, distance: 25.2
click at [633, 329] on button "Keep PCF in Progress" at bounding box center [630, 329] width 84 height 17
